Goal: Information Seeking & Learning: Learn about a topic

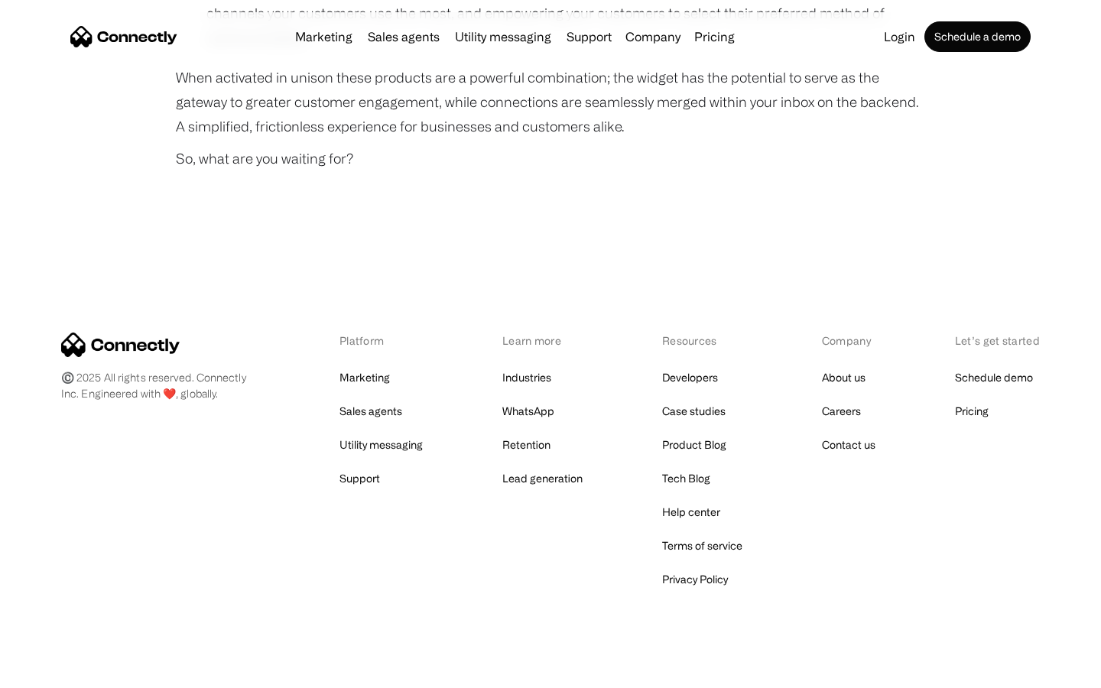
scroll to position [1142, 0]
